Goal: Information Seeking & Learning: Learn about a topic

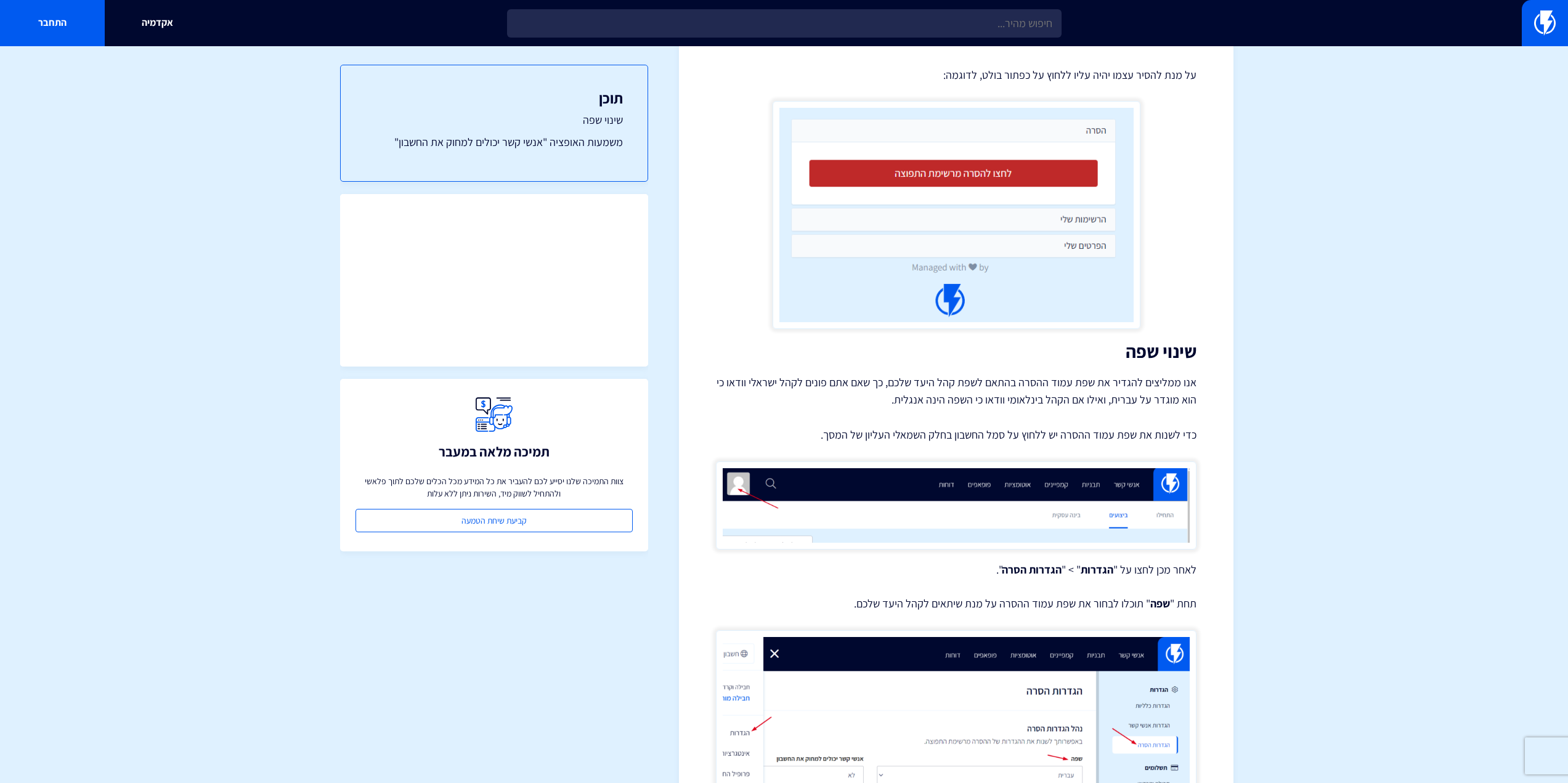
scroll to position [18, 0]
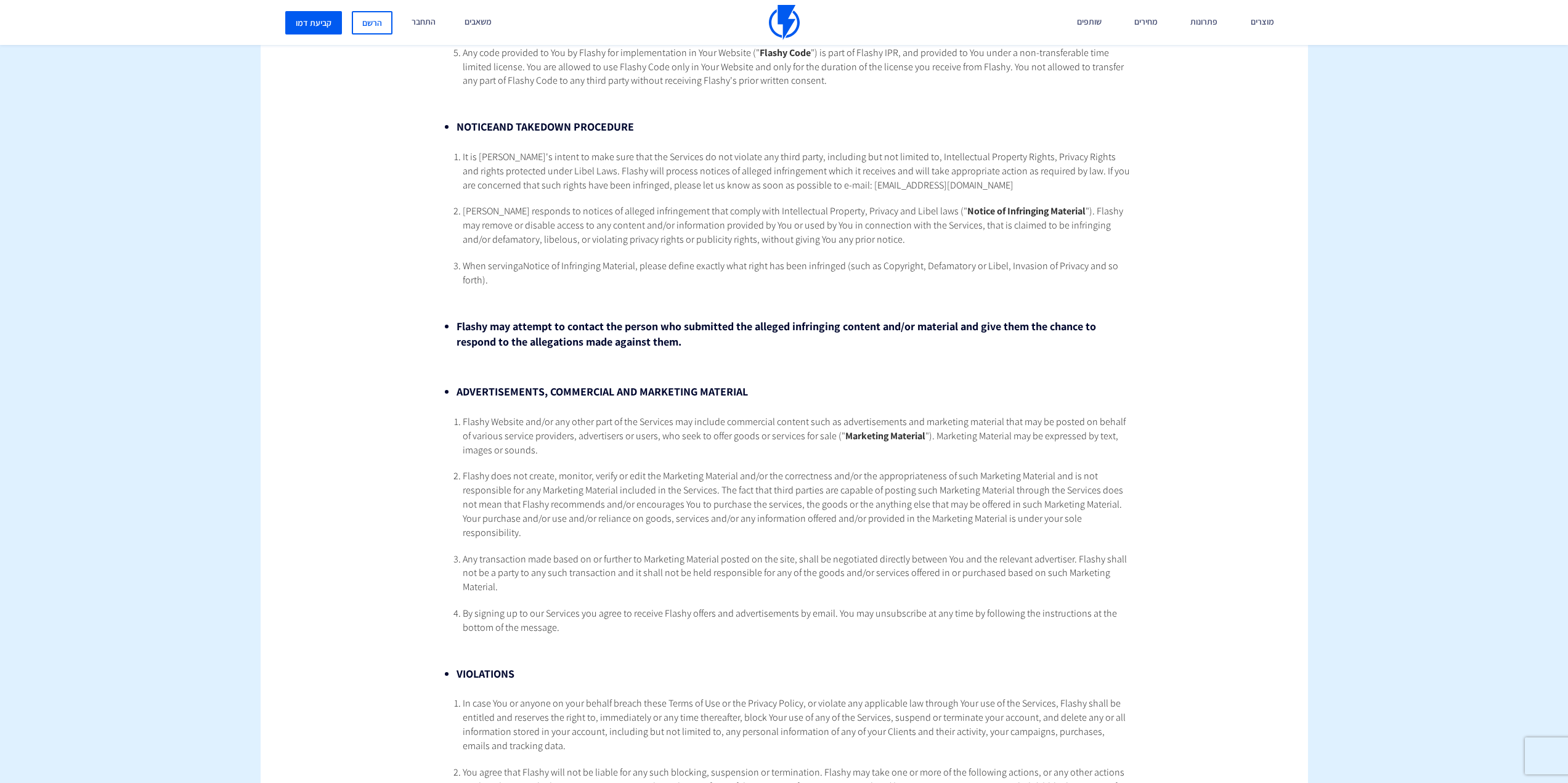
scroll to position [4127, 0]
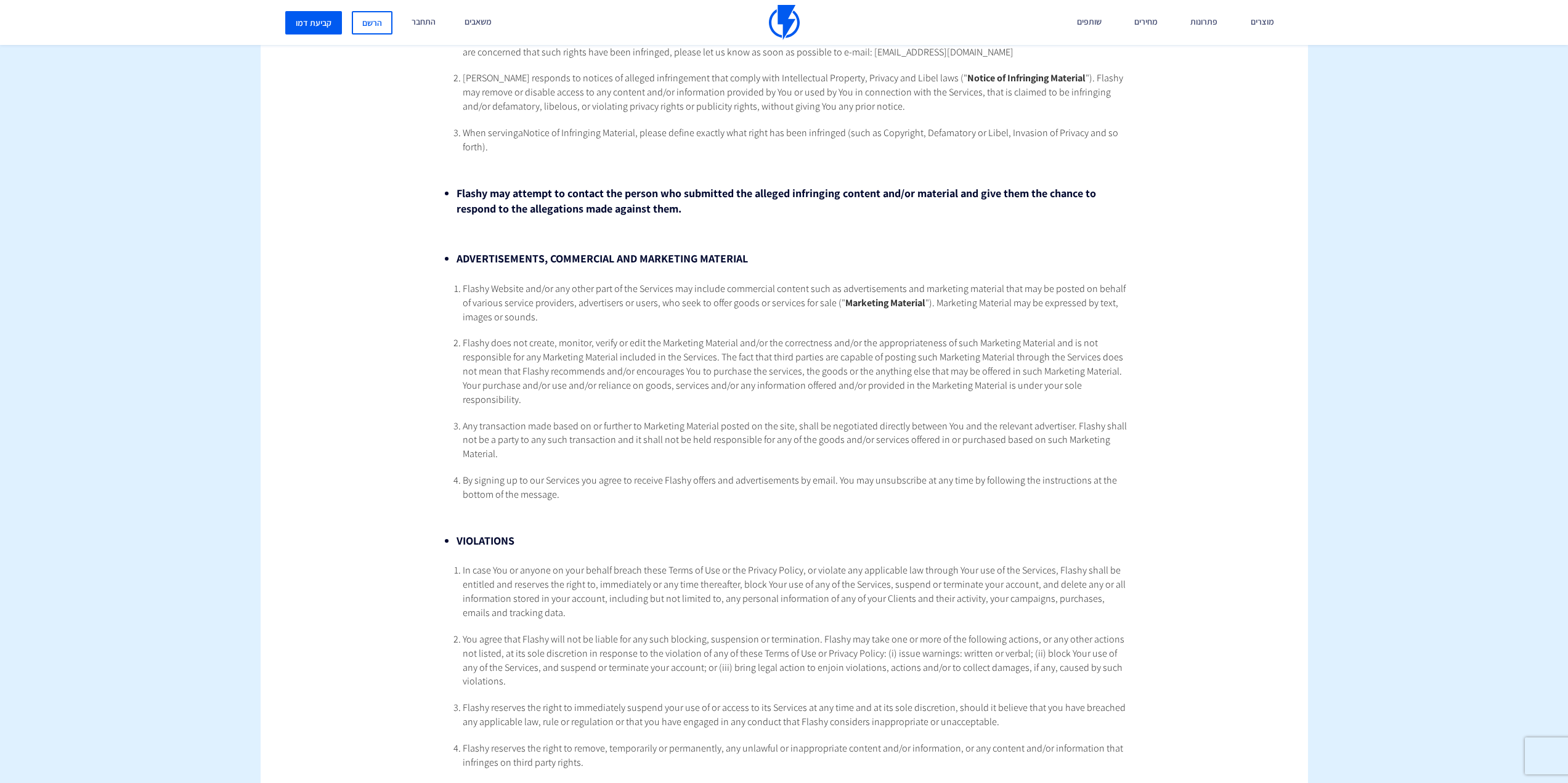
drag, startPoint x: 1317, startPoint y: 517, endPoint x: 1266, endPoint y: 529, distance: 52.4
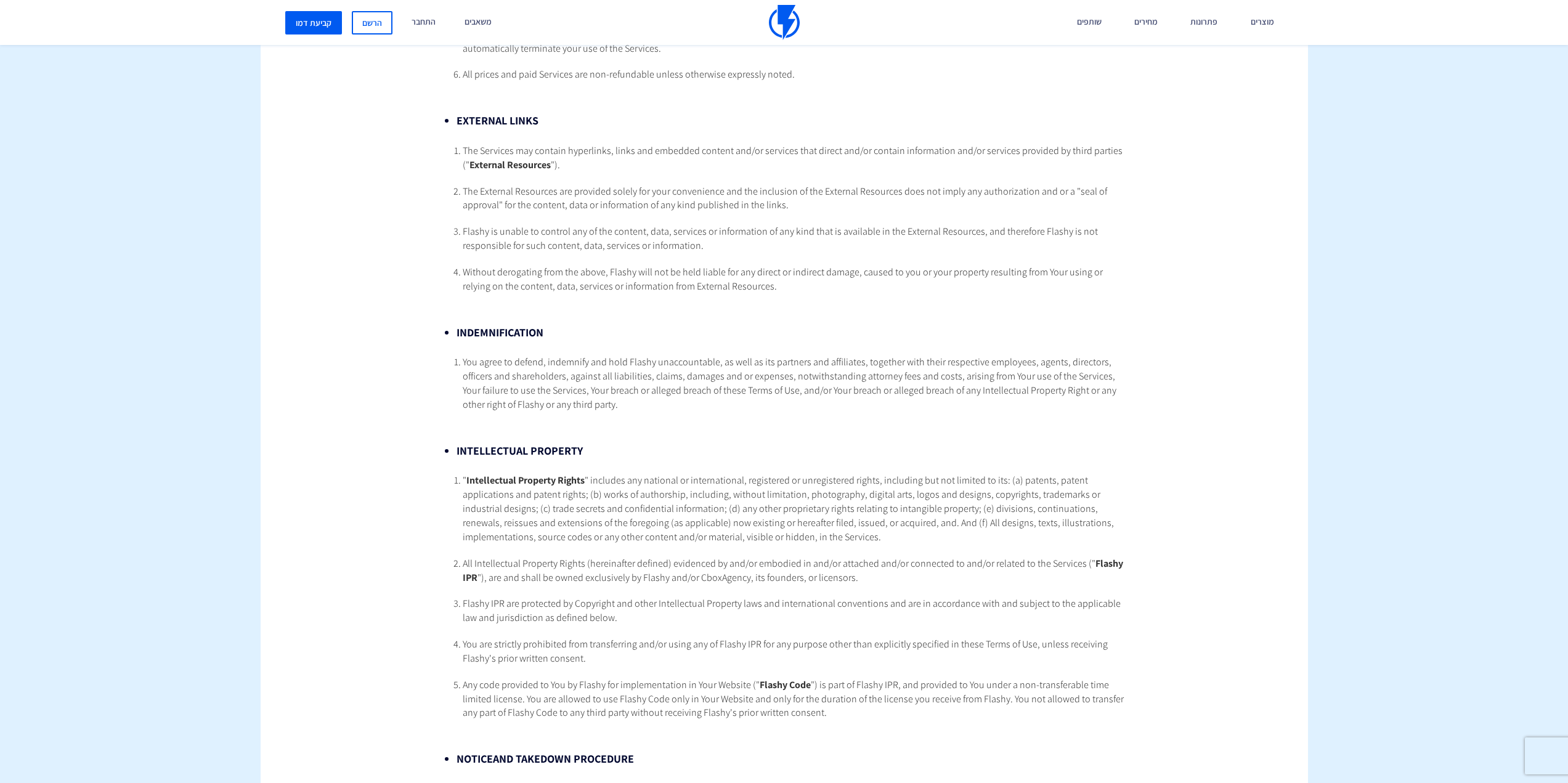
scroll to position [3265, 0]
